Goal: Check status: Check status

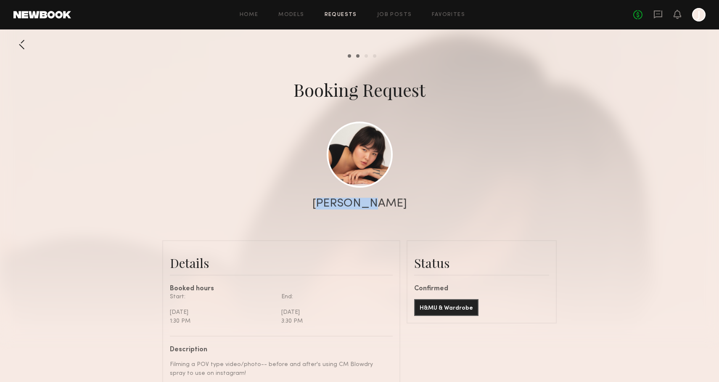
drag, startPoint x: 336, startPoint y: 199, endPoint x: 379, endPoint y: 199, distance: 43.3
click at [379, 199] on div "[PERSON_NAME]" at bounding box center [359, 204] width 95 height 12
copy div "[PERSON_NAME]"
click at [676, 13] on icon at bounding box center [677, 14] width 7 height 6
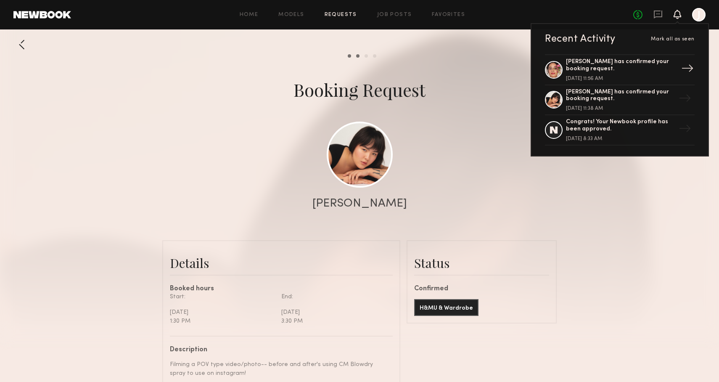
click at [604, 65] on div "[PERSON_NAME] has confirmed your booking request." at bounding box center [620, 65] width 109 height 14
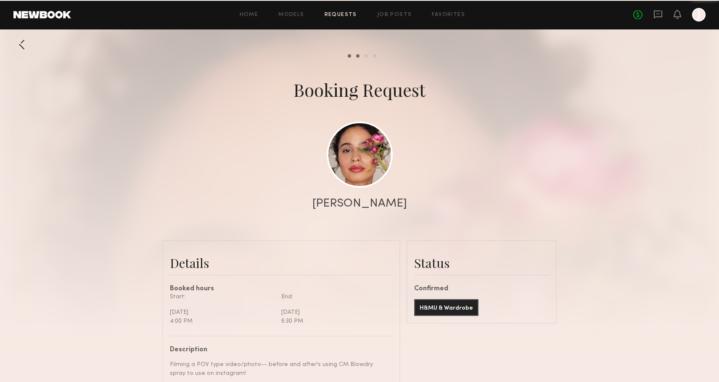
scroll to position [336, 0]
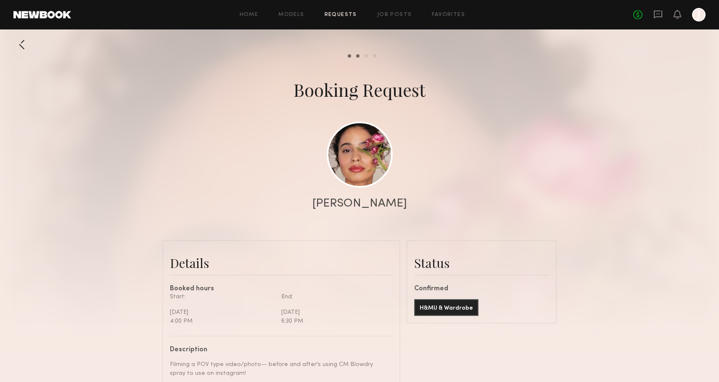
drag, startPoint x: 345, startPoint y: 197, endPoint x: 373, endPoint y: 201, distance: 28.4
click at [373, 201] on div "[PERSON_NAME]" at bounding box center [359, 204] width 95 height 12
drag, startPoint x: 370, startPoint y: 204, endPoint x: 341, endPoint y: 204, distance: 29.4
click at [341, 204] on div "[PERSON_NAME]" at bounding box center [359, 204] width 719 height 12
click at [405, 212] on div at bounding box center [359, 168] width 719 height 336
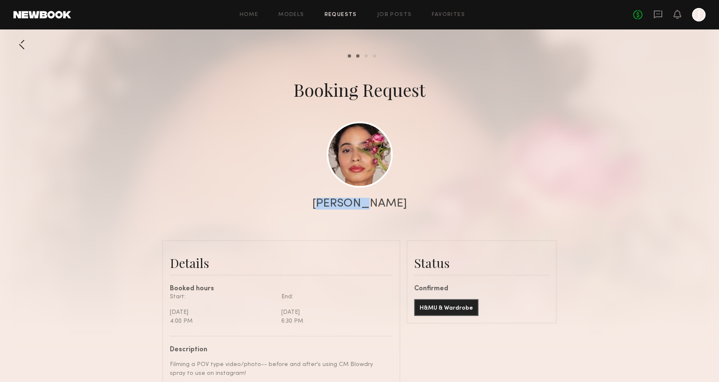
drag, startPoint x: 381, startPoint y: 201, endPoint x: 334, endPoint y: 201, distance: 47.1
click at [334, 201] on div "[PERSON_NAME]" at bounding box center [359, 204] width 719 height 12
copy div "[PERSON_NAME]"
